Goal: Task Accomplishment & Management: Use online tool/utility

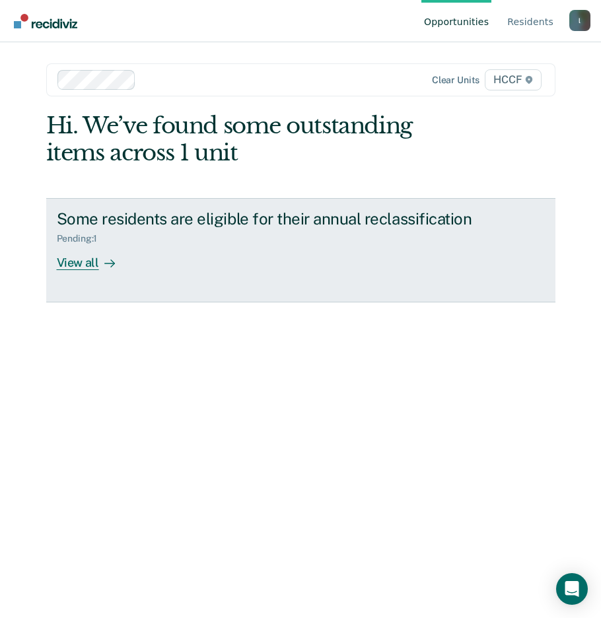
click at [74, 265] on div "View all" at bounding box center [94, 257] width 74 height 26
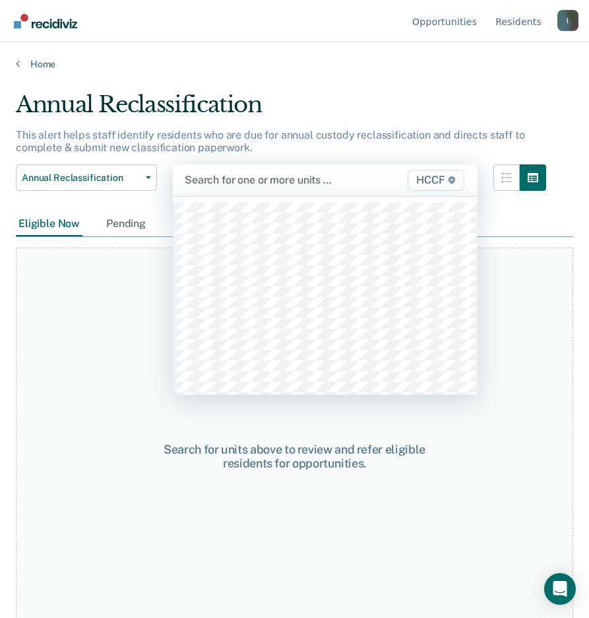
click at [211, 182] on div at bounding box center [283, 179] width 196 height 15
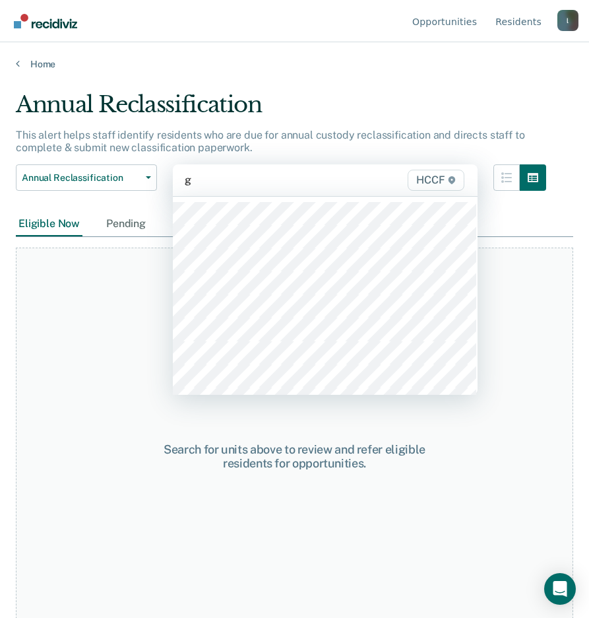
type input "gd"
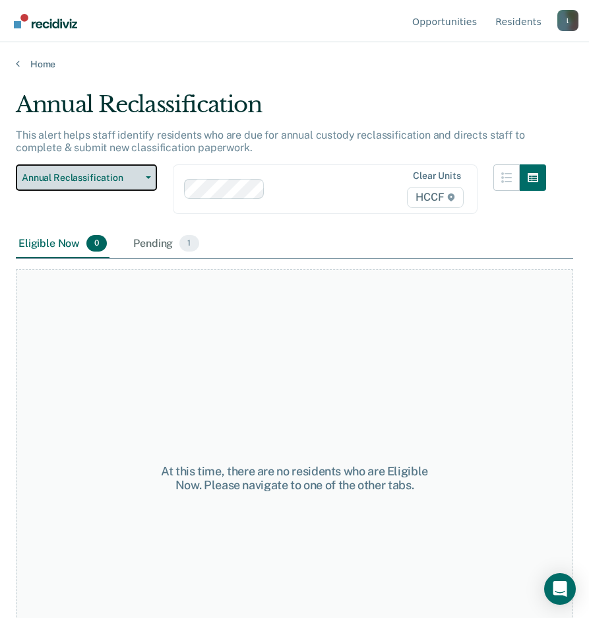
click at [112, 180] on span "Annual Reclassification" at bounding box center [81, 177] width 119 height 11
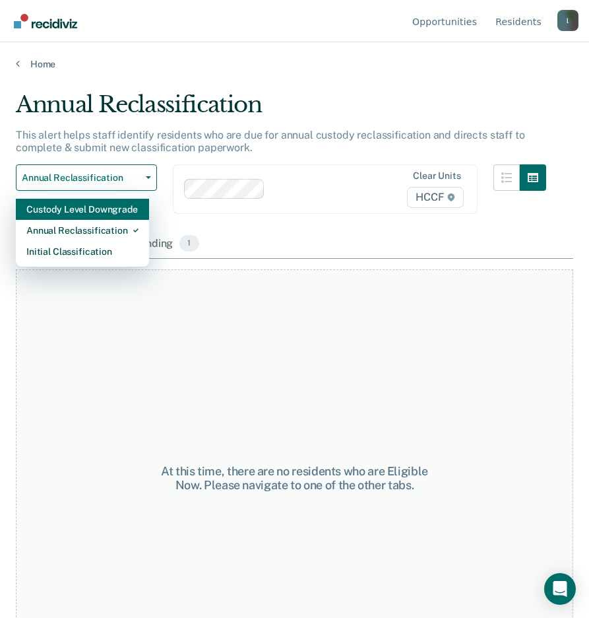
click at [78, 215] on div "Custody Level Downgrade" at bounding box center [82, 209] width 112 height 21
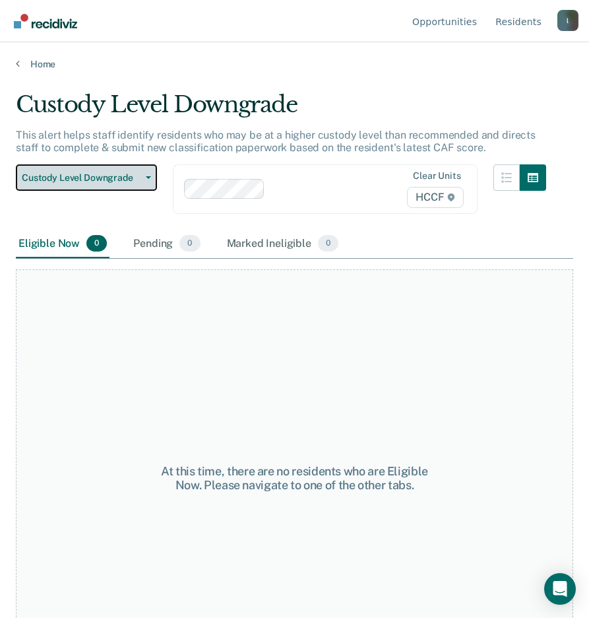
click at [87, 178] on span "Custody Level Downgrade" at bounding box center [81, 177] width 119 height 11
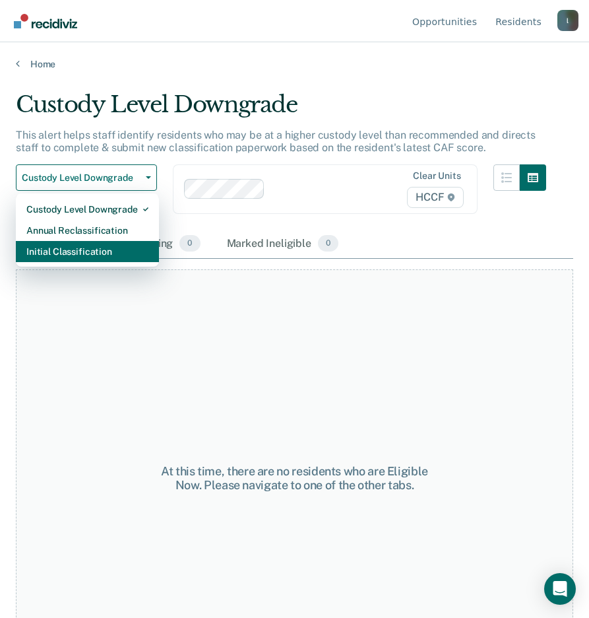
click at [61, 253] on div "Initial Classification" at bounding box center [87, 251] width 122 height 21
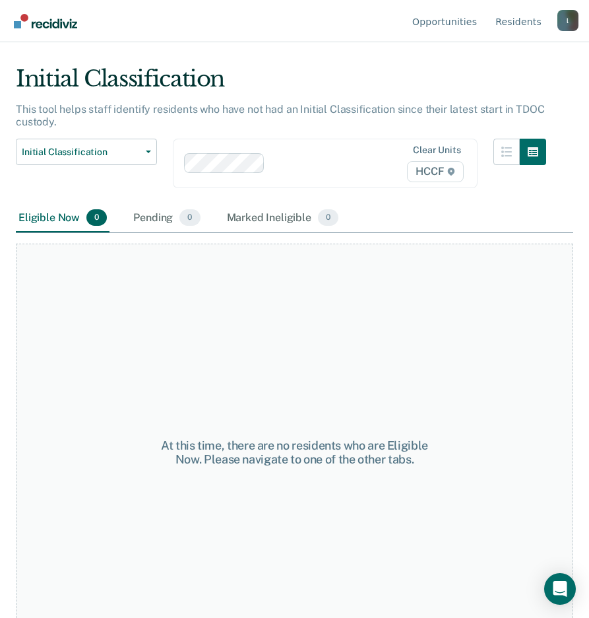
scroll to position [3, 0]
